Goal: Task Accomplishment & Management: Use online tool/utility

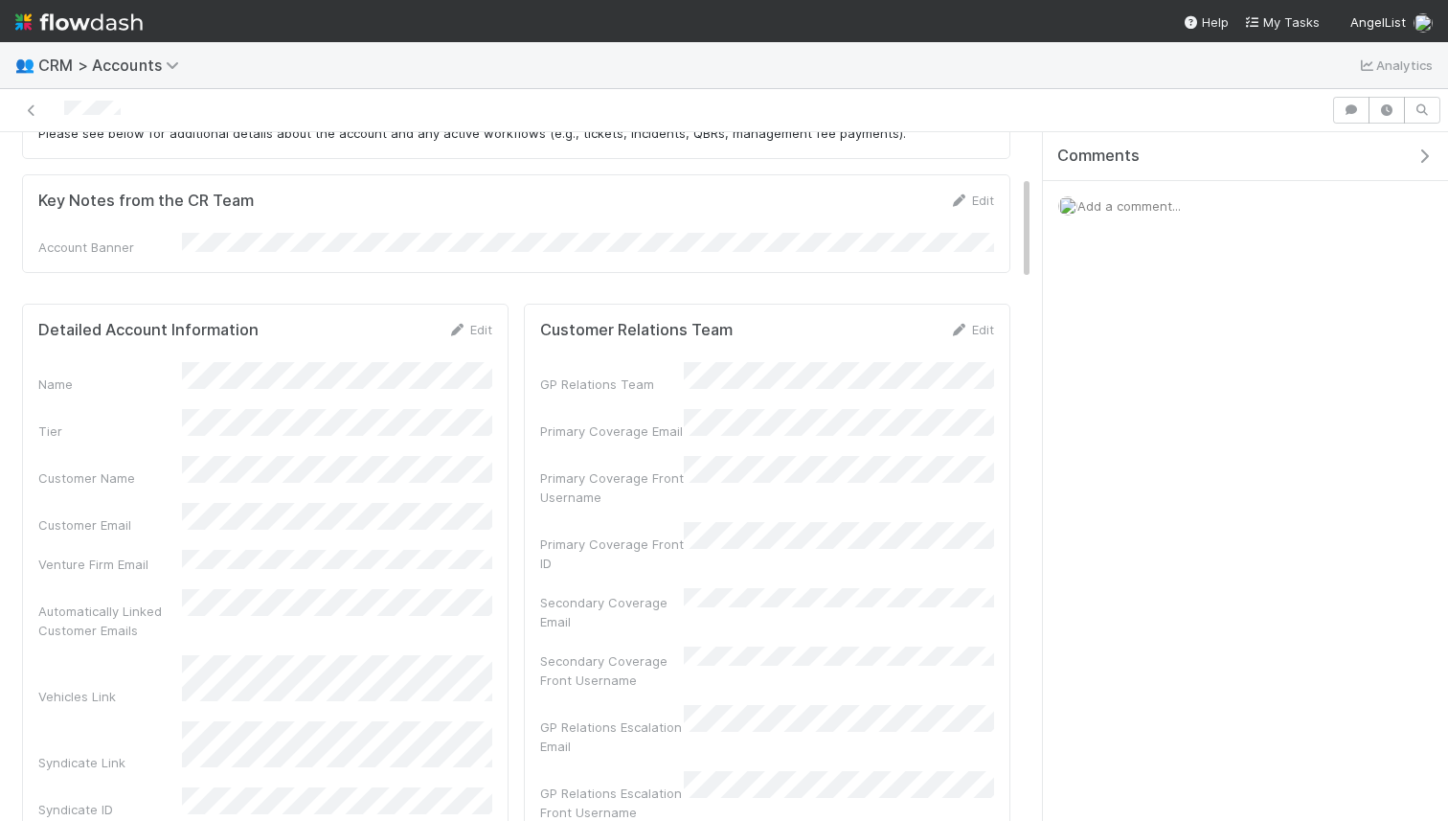
scroll to position [284, 0]
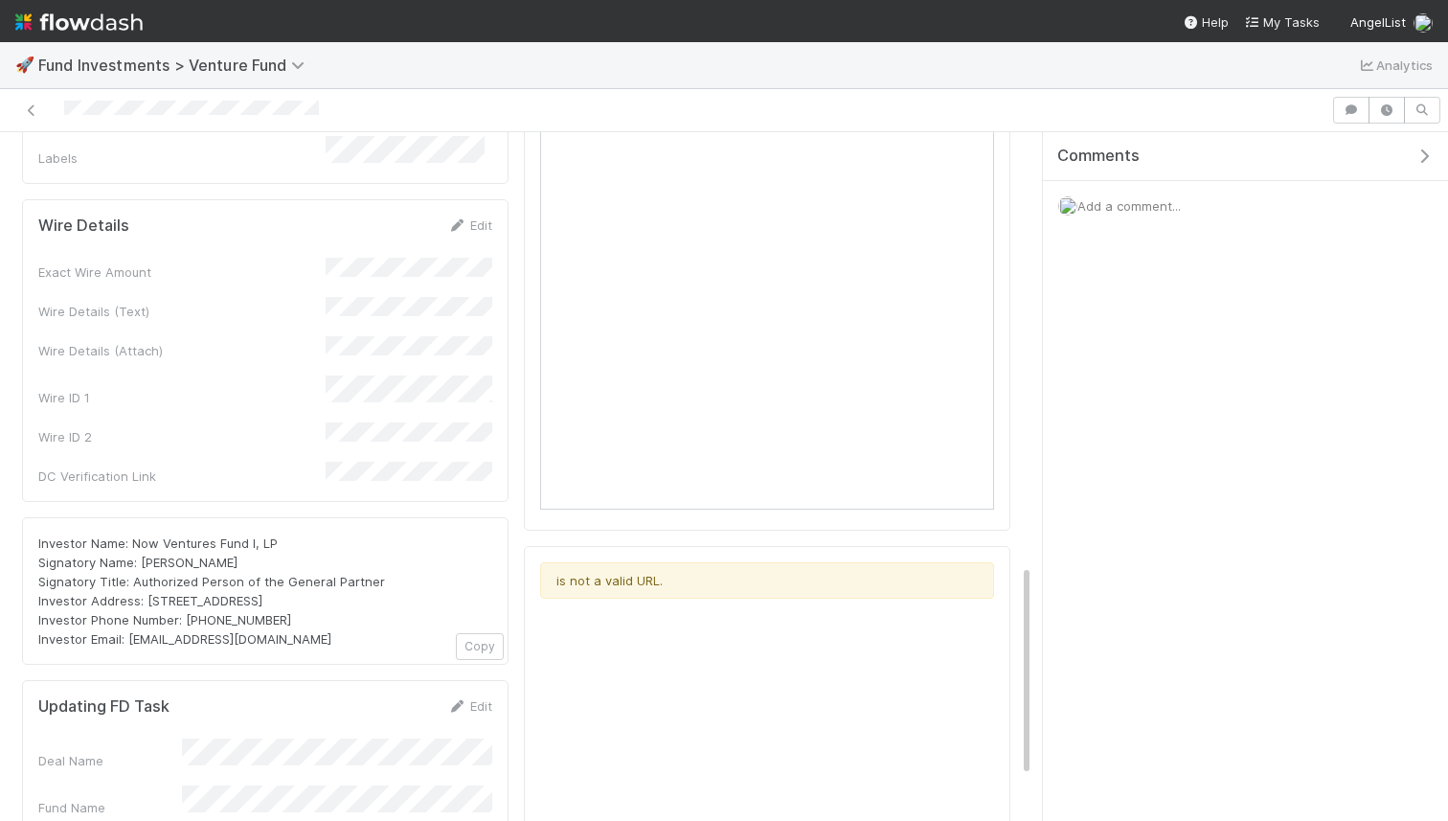
scroll to position [1194, 0]
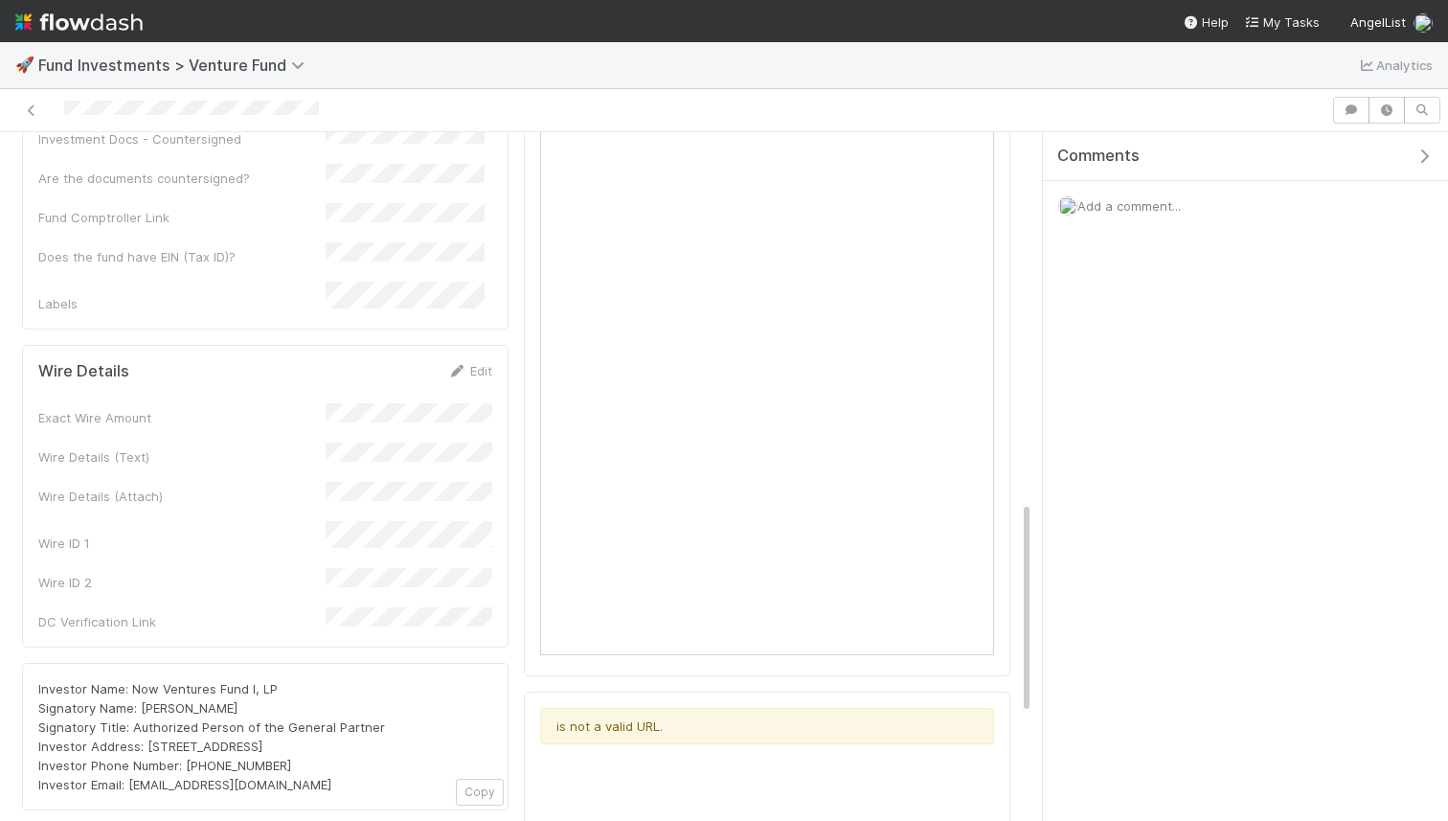
click at [141, 681] on span "Investor Name: Now Ventures Fund I, LP Signatory Name: [PERSON_NAME] Signatory …" at bounding box center [211, 736] width 347 height 111
drag, startPoint x: 141, startPoint y: 528, endPoint x: 264, endPoint y: 528, distance: 123.6
click at [265, 681] on span "Investor Name: Now Ventures Fund I, LP Signatory Name: [PERSON_NAME] Signatory …" at bounding box center [211, 736] width 347 height 111
copy span "Now Ventures Fund I, LP"
